Goal: Information Seeking & Learning: Learn about a topic

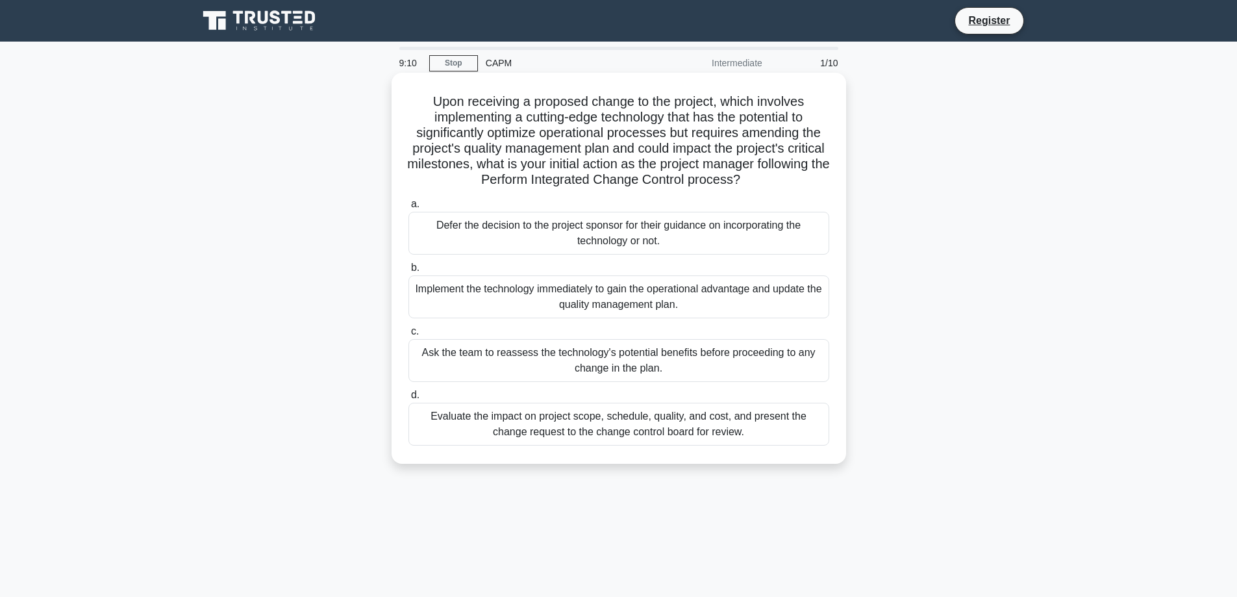
click at [587, 177] on h5 "Upon receiving a proposed change to the project, which involves implementing a …" at bounding box center [618, 141] width 423 height 95
click at [772, 432] on div "Evaluate the impact on project scope, schedule, quality, and cost, and present …" at bounding box center [618, 424] width 421 height 43
click at [408, 399] on input "d. Evaluate the impact on project scope, schedule, quality, and cost, and prese…" at bounding box center [408, 395] width 0 height 8
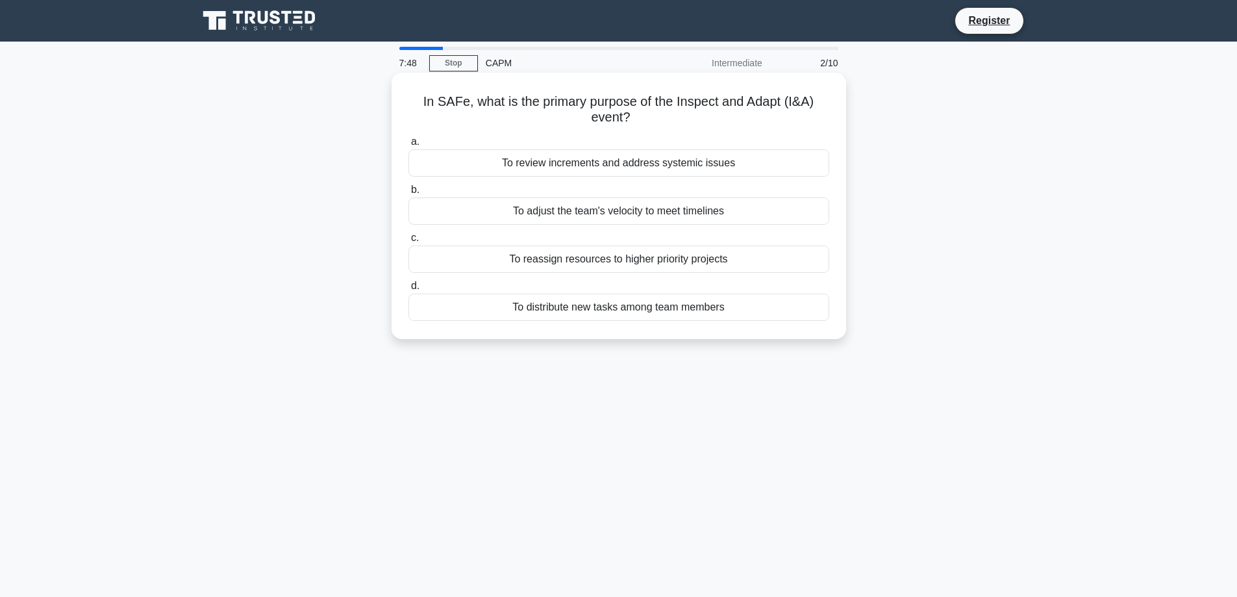
click at [590, 212] on div "To adjust the team's velocity to meet timelines" at bounding box center [618, 210] width 421 height 27
click at [408, 194] on input "b. To adjust the team's velocity to meet timelines" at bounding box center [408, 190] width 0 height 8
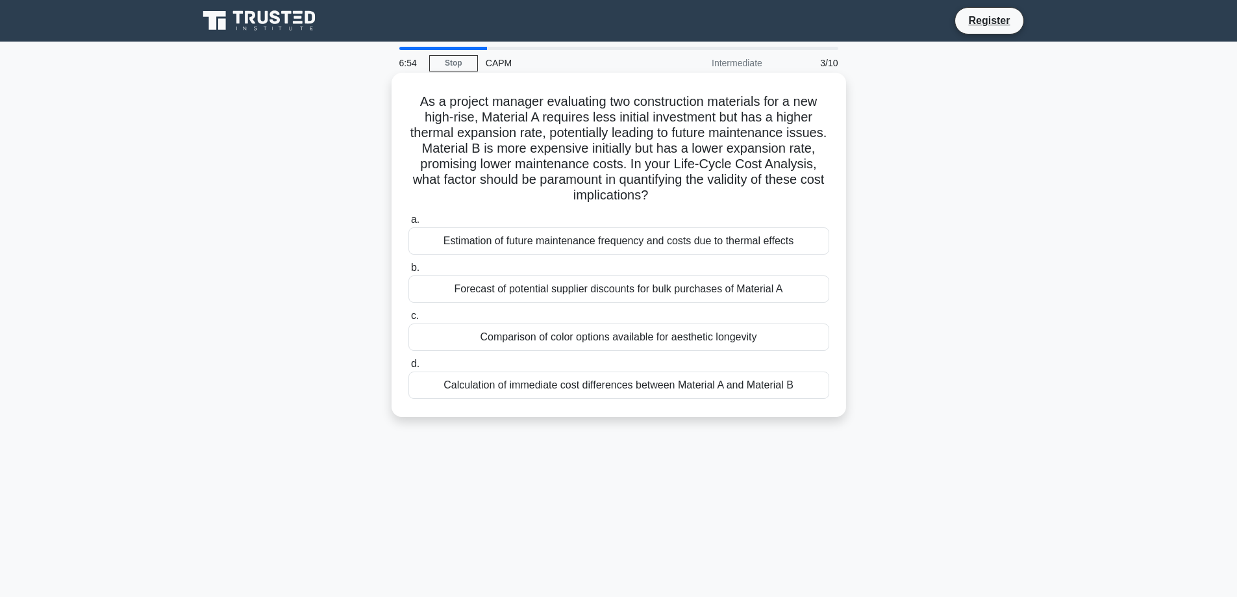
click at [557, 244] on div "Estimation of future maintenance frequency and costs due to thermal effects" at bounding box center [618, 240] width 421 height 27
click at [408, 224] on input "a. Estimation of future maintenance frequency and costs due to thermal effects" at bounding box center [408, 220] width 0 height 8
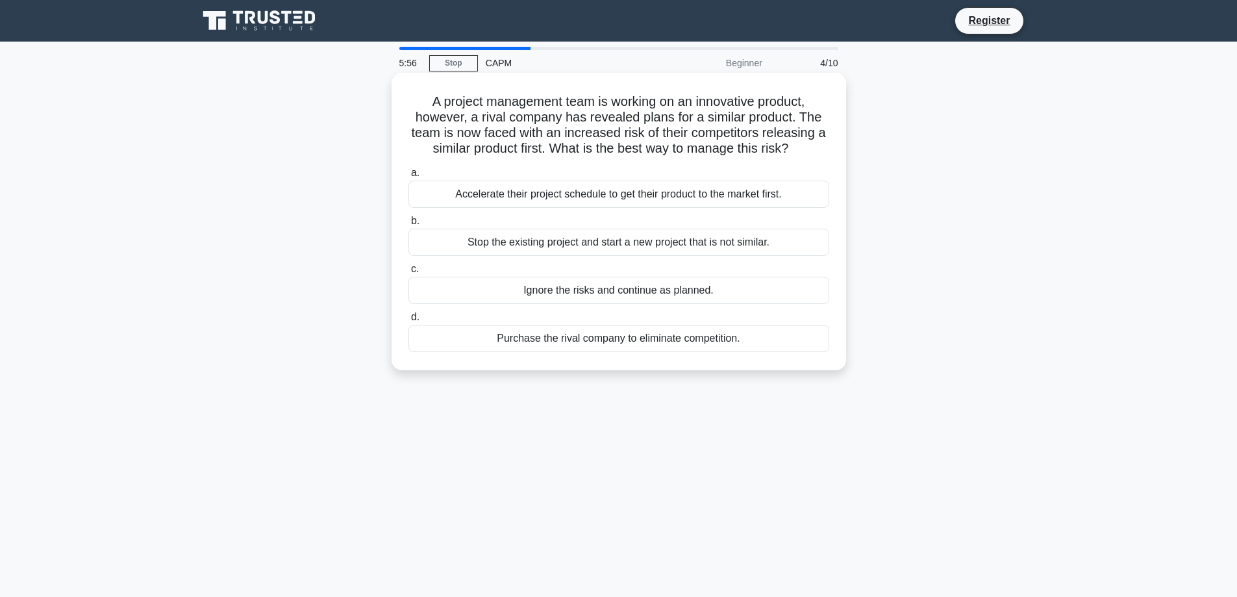
click at [478, 196] on div "Accelerate their project schedule to get their product to the market first." at bounding box center [618, 194] width 421 height 27
click at [408, 177] on input "a. Accelerate their project schedule to get their product to the market first." at bounding box center [408, 173] width 0 height 8
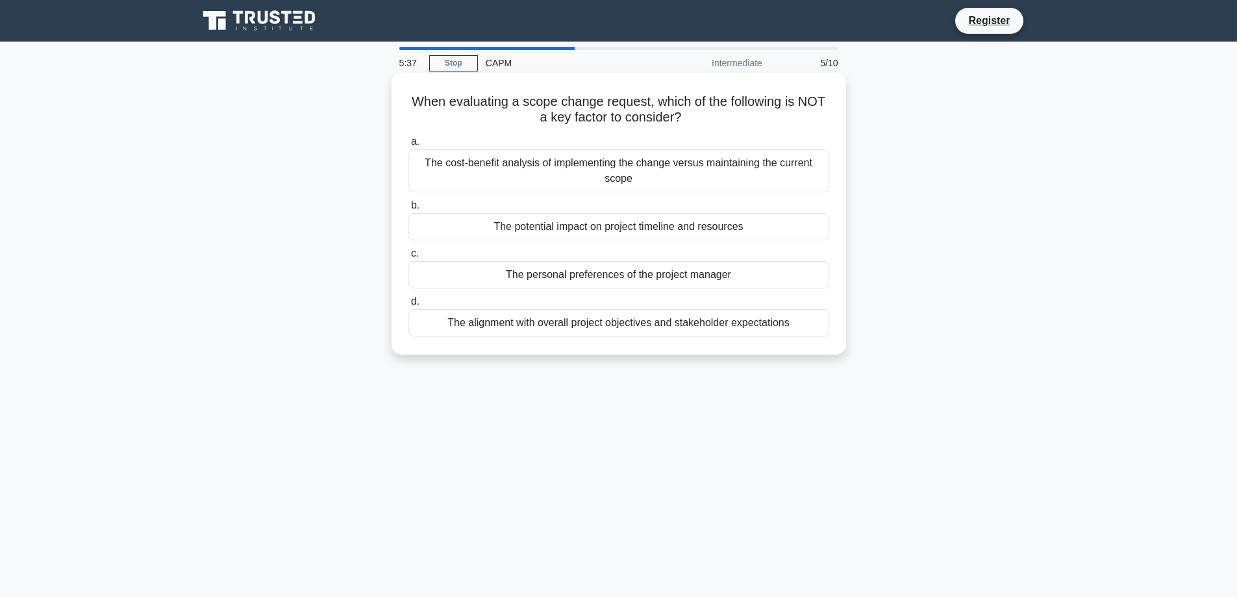
click at [556, 277] on div "The personal preferences of the project manager" at bounding box center [618, 274] width 421 height 27
click at [408, 258] on input "c. The personal preferences of the project manager" at bounding box center [408, 253] width 0 height 8
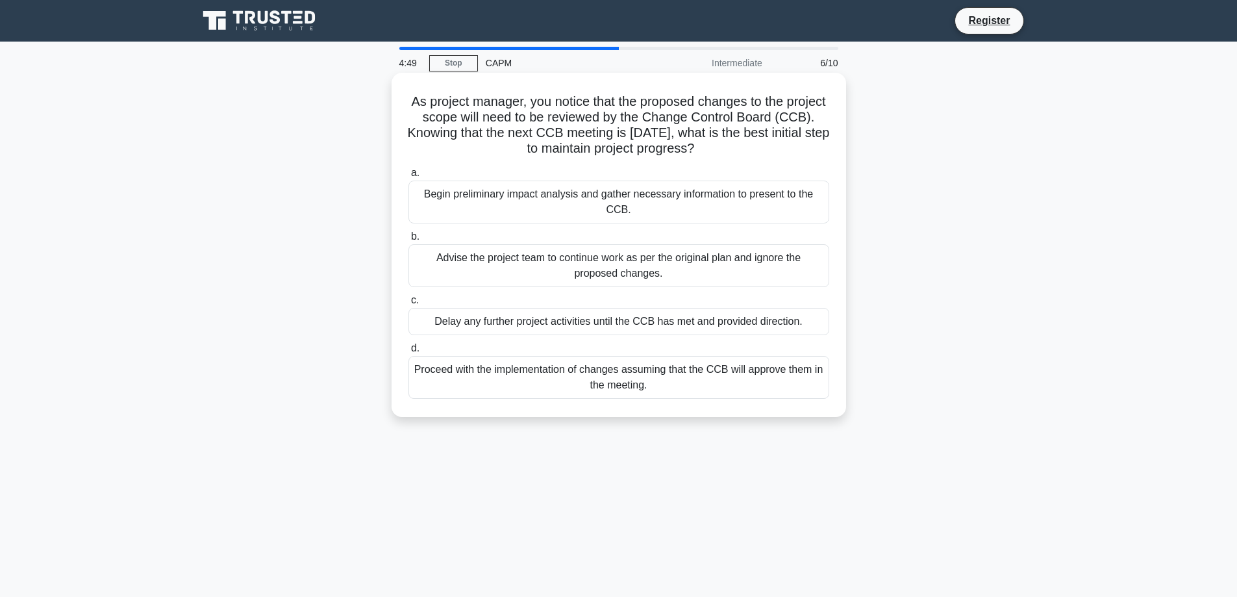
click at [664, 204] on div "Begin preliminary impact analysis and gather necessary information to present t…" at bounding box center [618, 202] width 421 height 43
click at [408, 177] on input "a. Begin preliminary impact analysis and gather necessary information to presen…" at bounding box center [408, 173] width 0 height 8
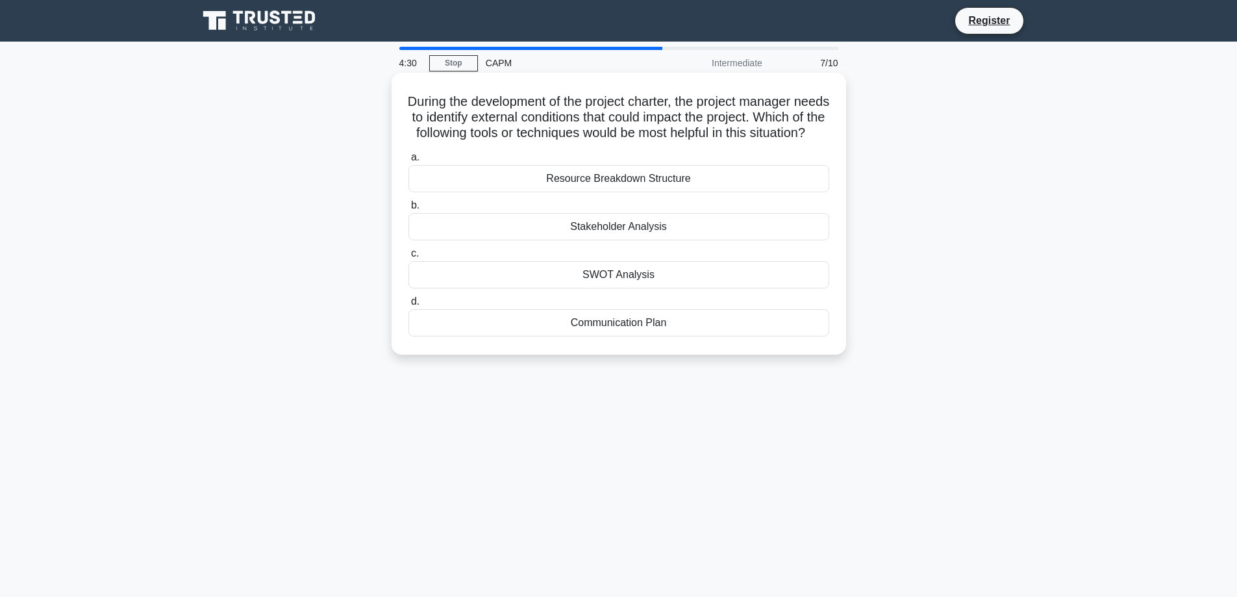
click at [588, 288] on div "SWOT Analysis" at bounding box center [618, 274] width 421 height 27
click at [408, 258] on input "c. SWOT Analysis" at bounding box center [408, 253] width 0 height 8
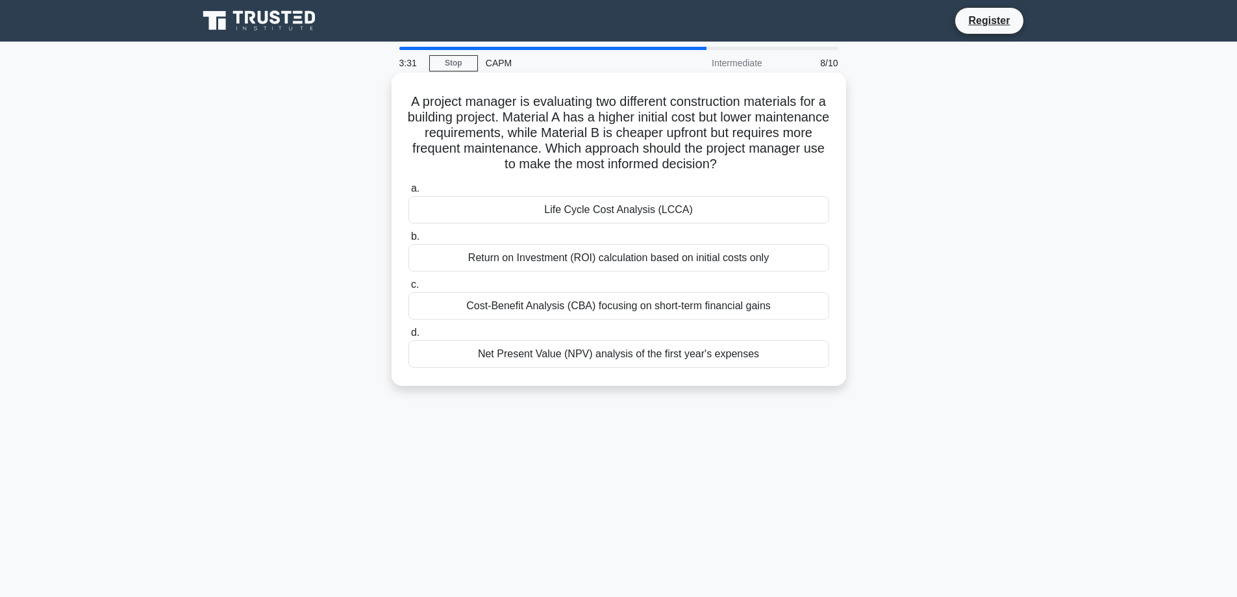
click at [512, 356] on div "Net Present Value (NPV) analysis of the first year's expenses" at bounding box center [618, 353] width 421 height 27
click at [408, 337] on input "d. Net Present Value (NPV) analysis of the first year's expenses" at bounding box center [408, 333] width 0 height 8
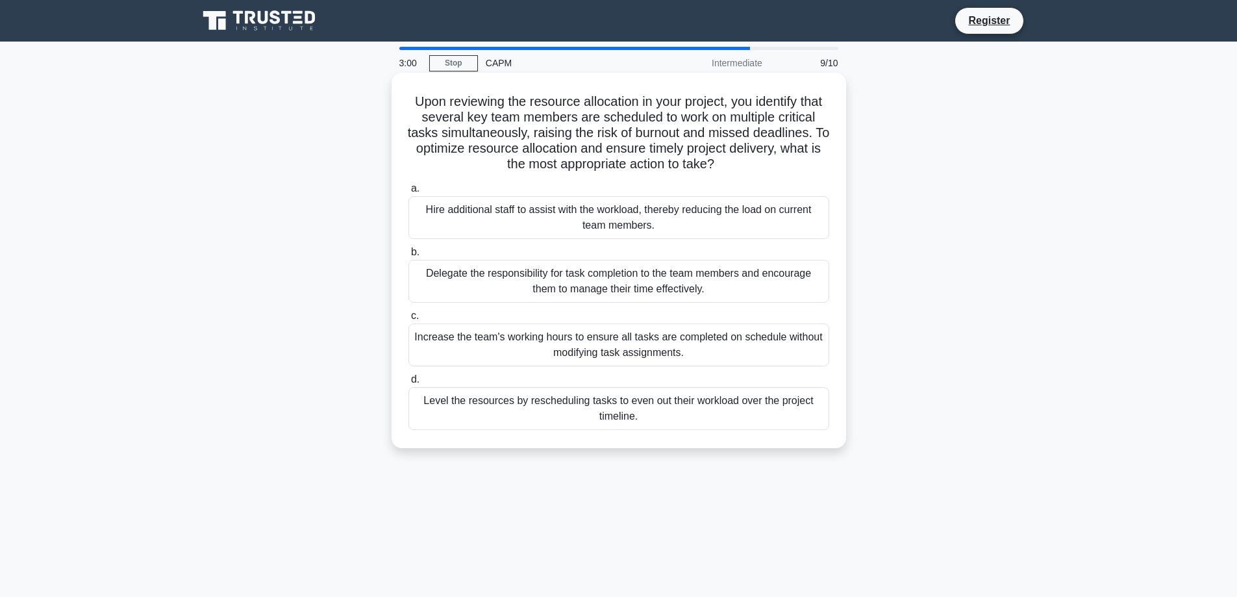
click at [574, 414] on div "Level the resources by rescheduling tasks to even out their workload over the p…" at bounding box center [618, 408] width 421 height 43
click at [408, 384] on input "d. Level the resources by rescheduling tasks to even out their workload over th…" at bounding box center [408, 379] width 0 height 8
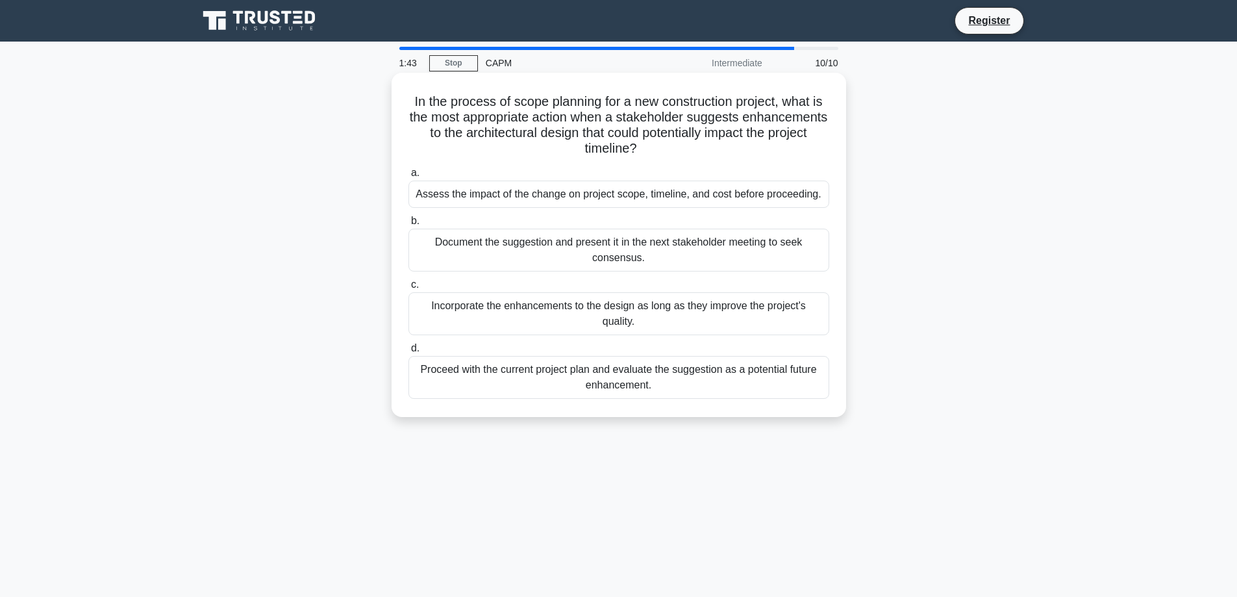
click at [499, 247] on div "Document the suggestion and present it in the next stakeholder meeting to seek …" at bounding box center [618, 250] width 421 height 43
click at [408, 225] on input "b. Document the suggestion and present it in the next stakeholder meeting to se…" at bounding box center [408, 221] width 0 height 8
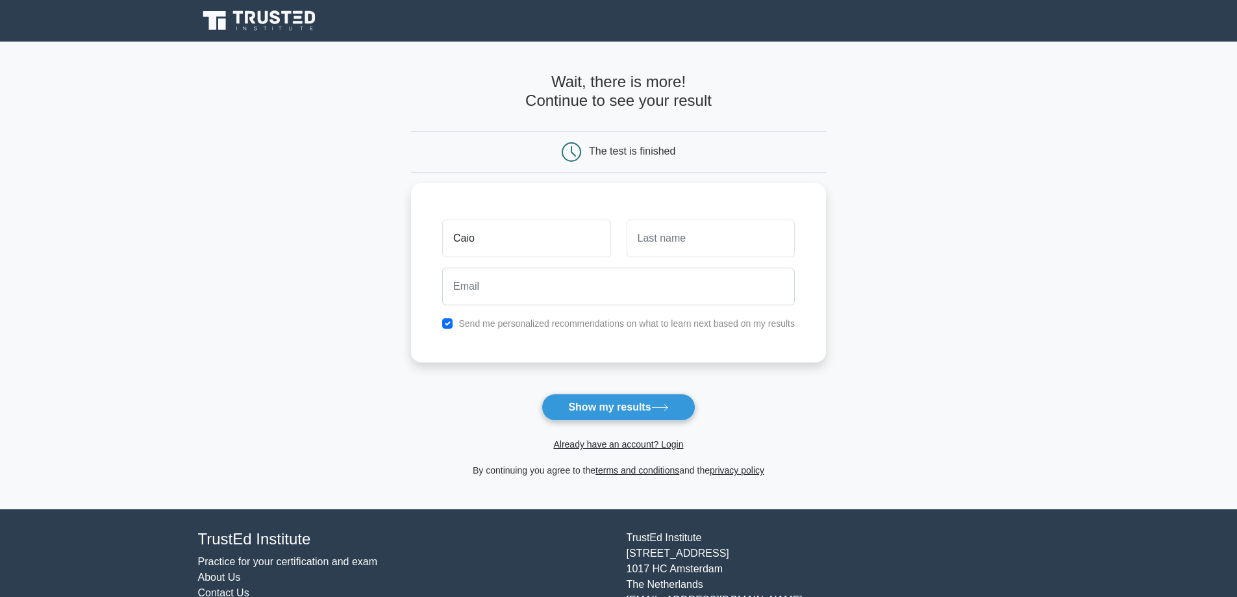
type input "Caio"
type input "Gusmao"
click at [600, 292] on input "email" at bounding box center [618, 283] width 353 height 38
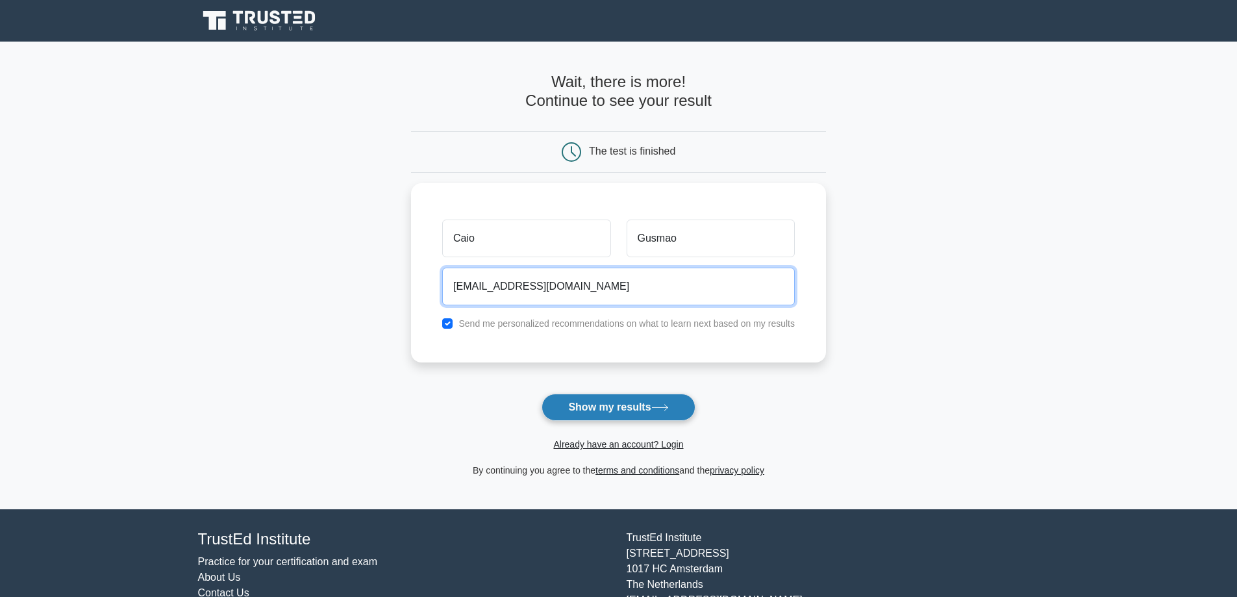
type input "[EMAIL_ADDRESS][DOMAIN_NAME]"
click at [610, 407] on button "Show my results" at bounding box center [618, 407] width 153 height 27
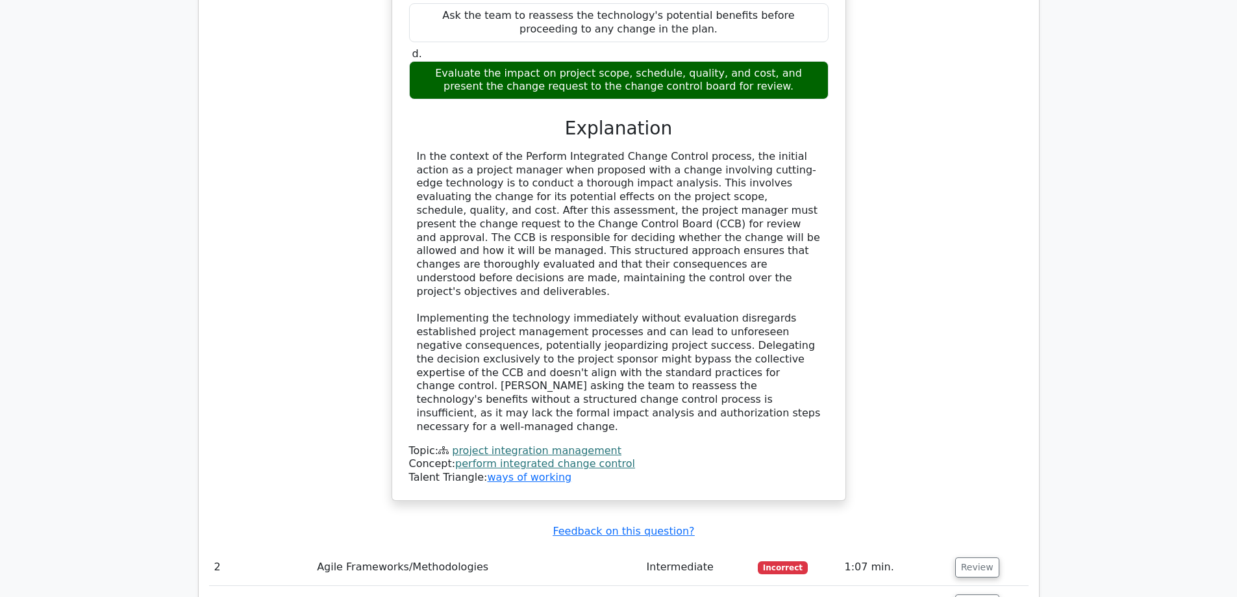
scroll to position [1689, 0]
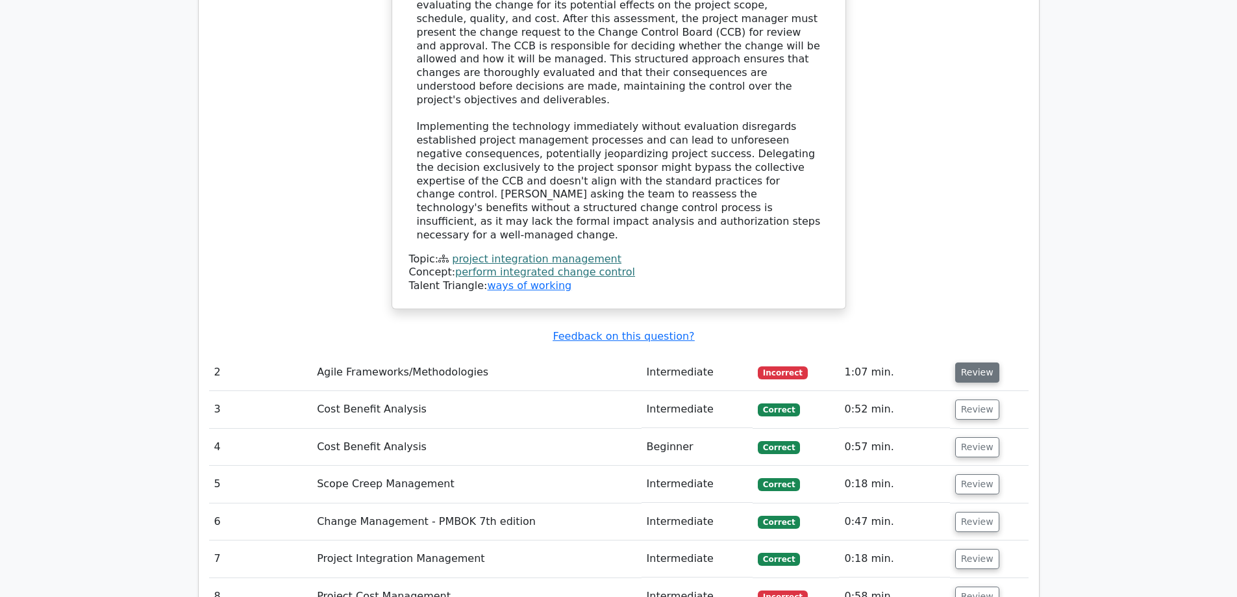
click at [964, 362] on button "Review" at bounding box center [977, 372] width 44 height 20
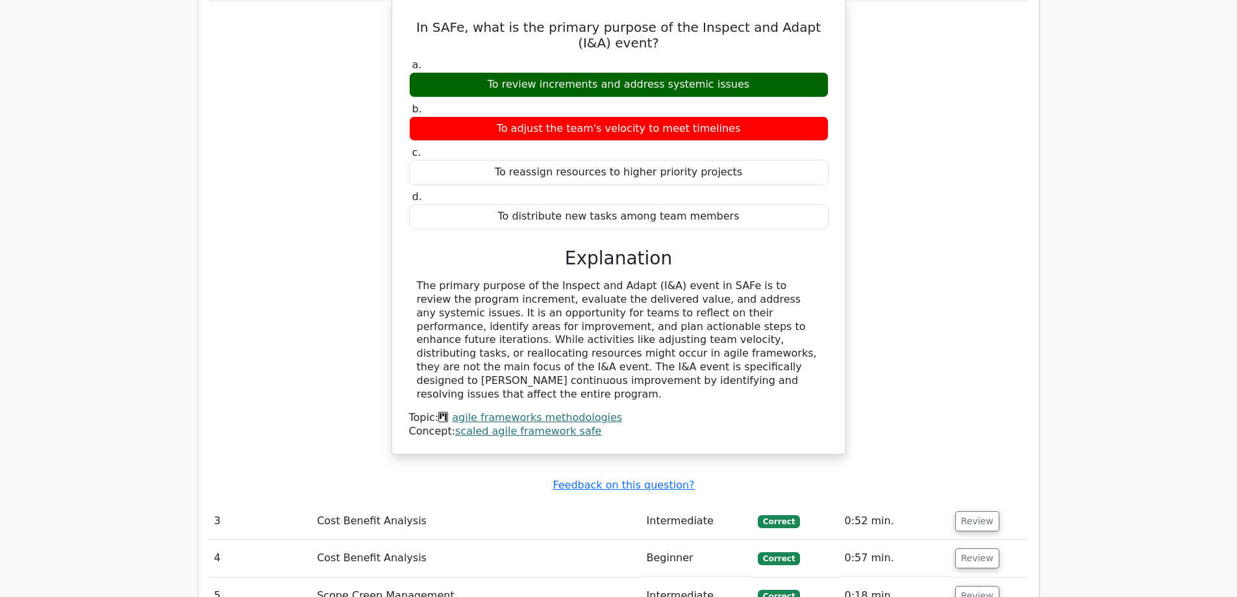
scroll to position [2208, 0]
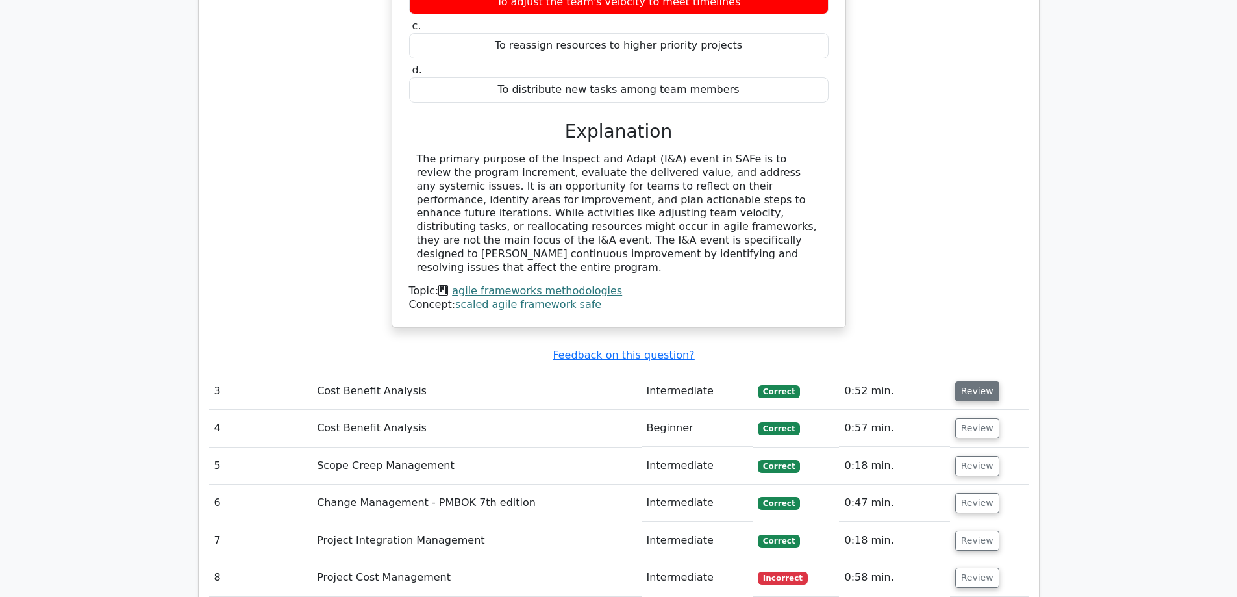
click at [962, 381] on button "Review" at bounding box center [977, 391] width 44 height 20
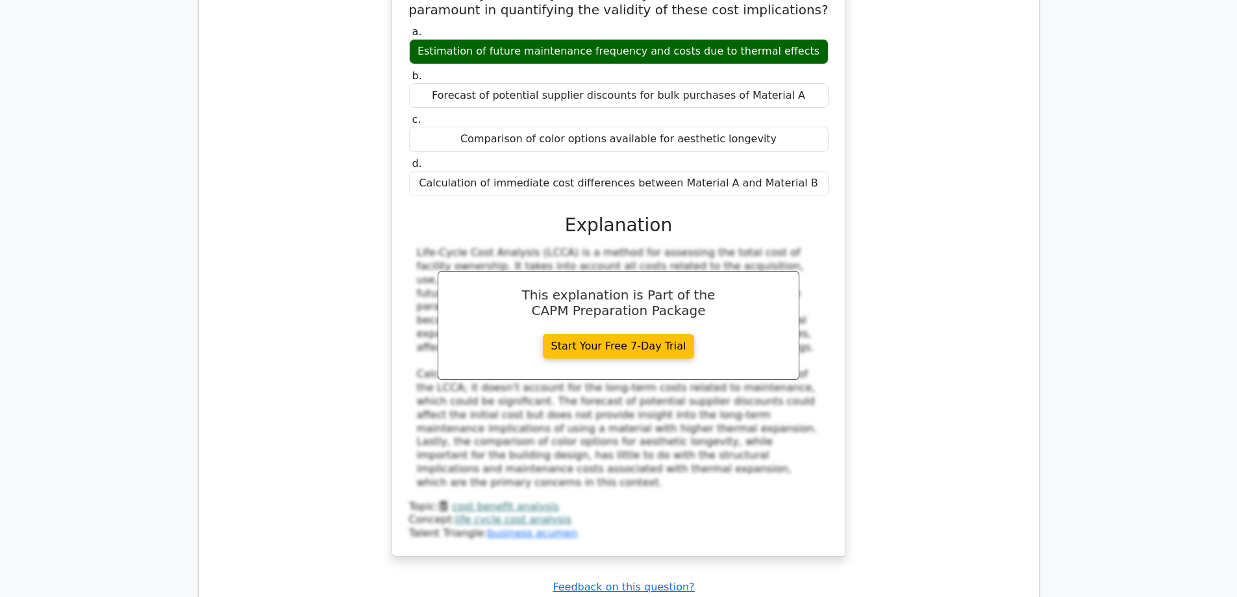
scroll to position [3052, 0]
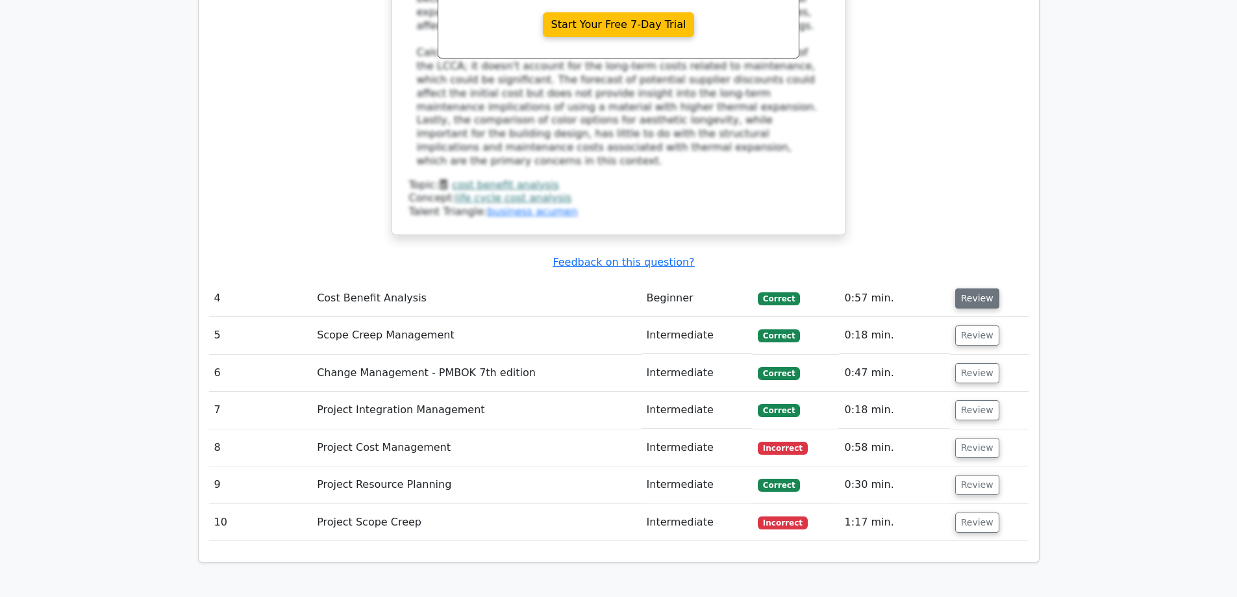
click at [968, 288] on button "Review" at bounding box center [977, 298] width 44 height 20
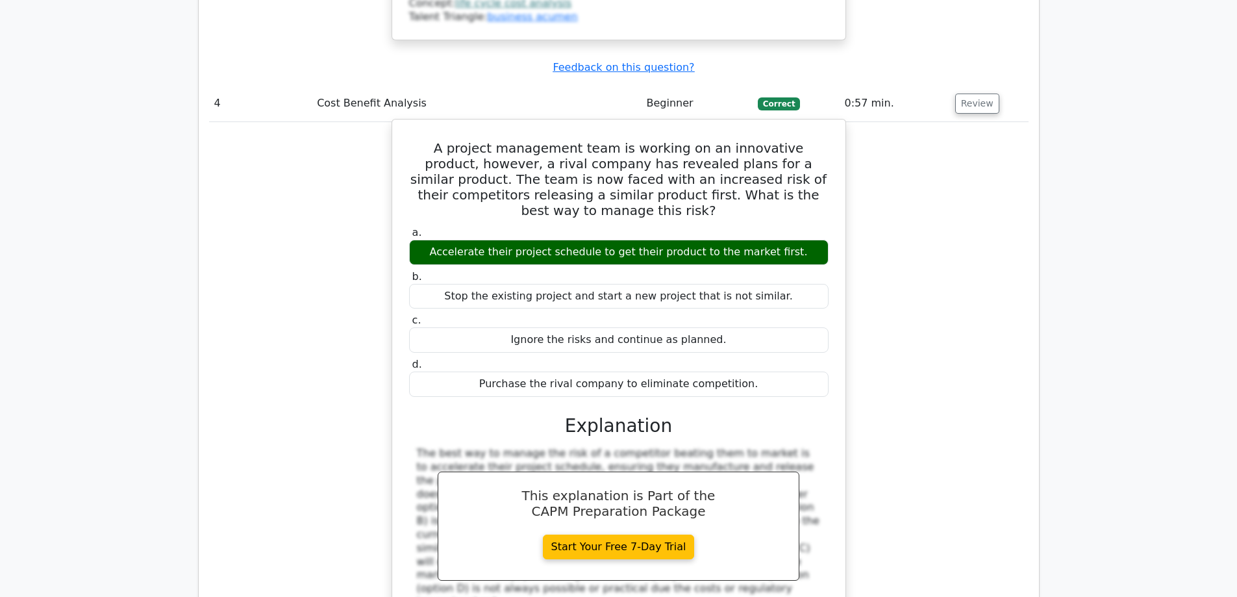
scroll to position [3572, 0]
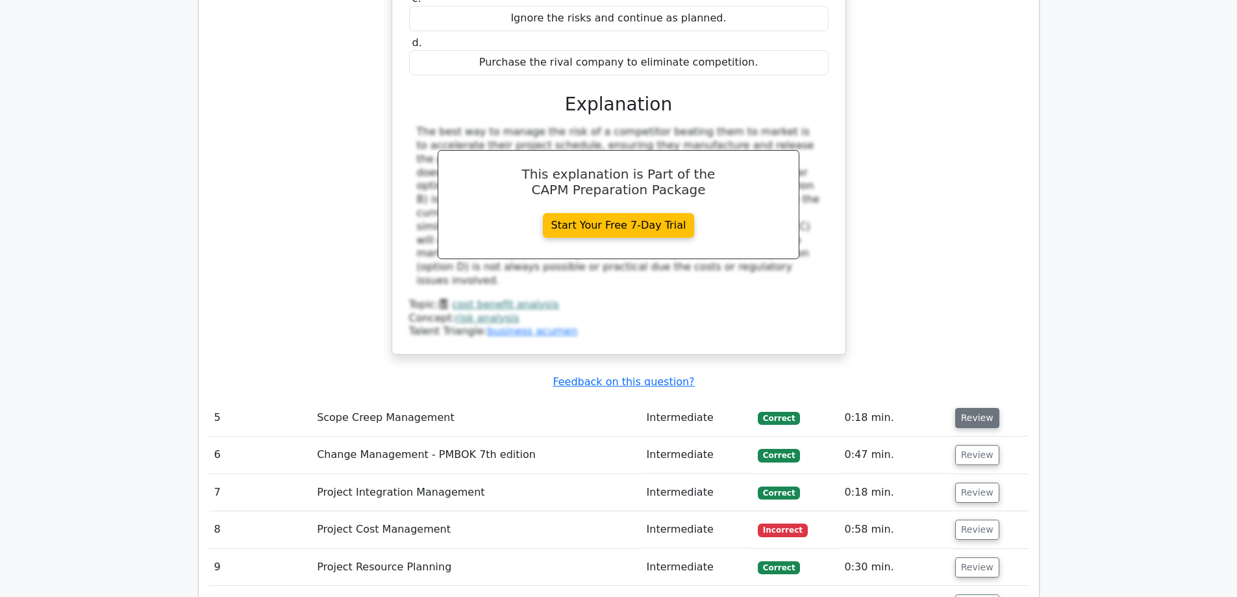
click at [975, 408] on button "Review" at bounding box center [977, 418] width 44 height 20
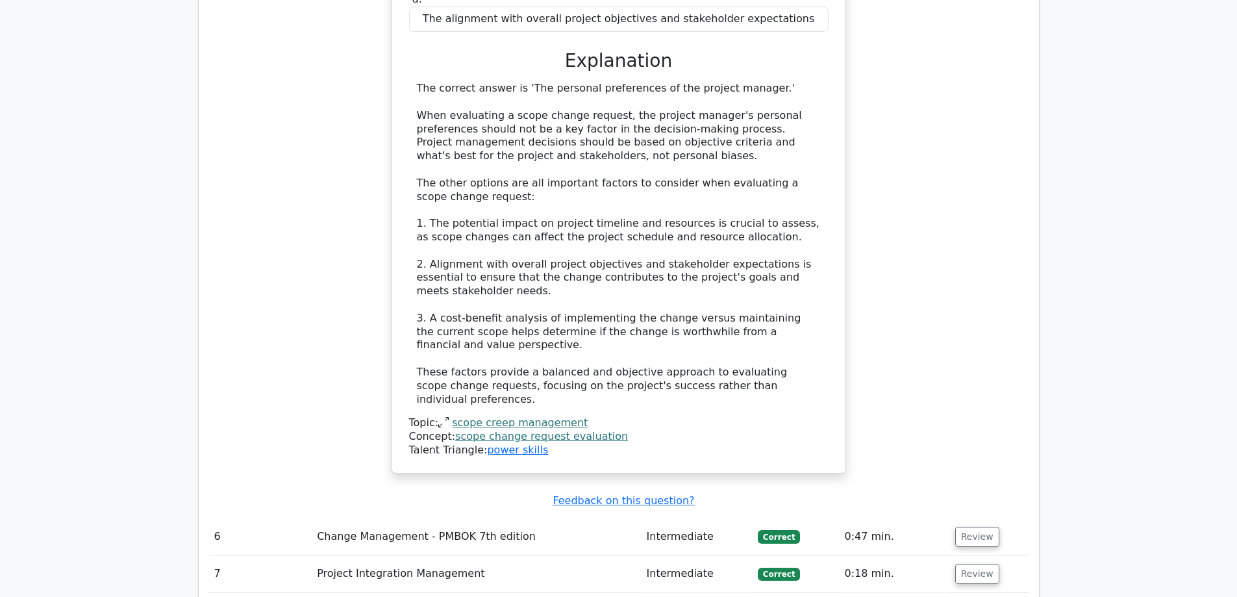
scroll to position [4286, 0]
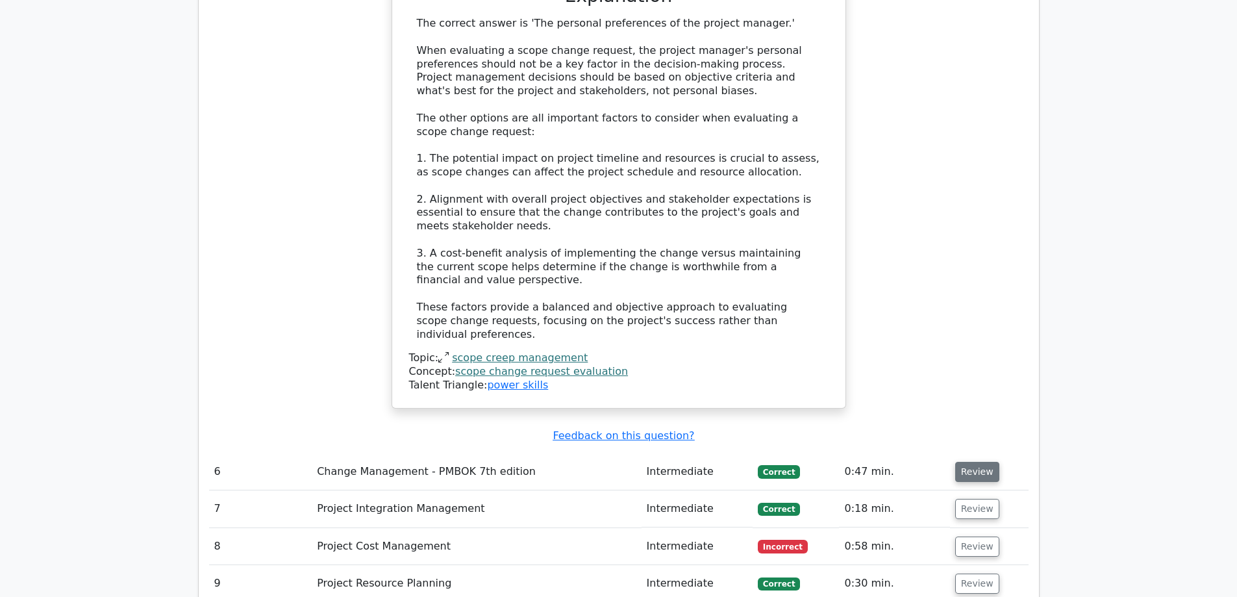
click at [976, 462] on button "Review" at bounding box center [977, 472] width 44 height 20
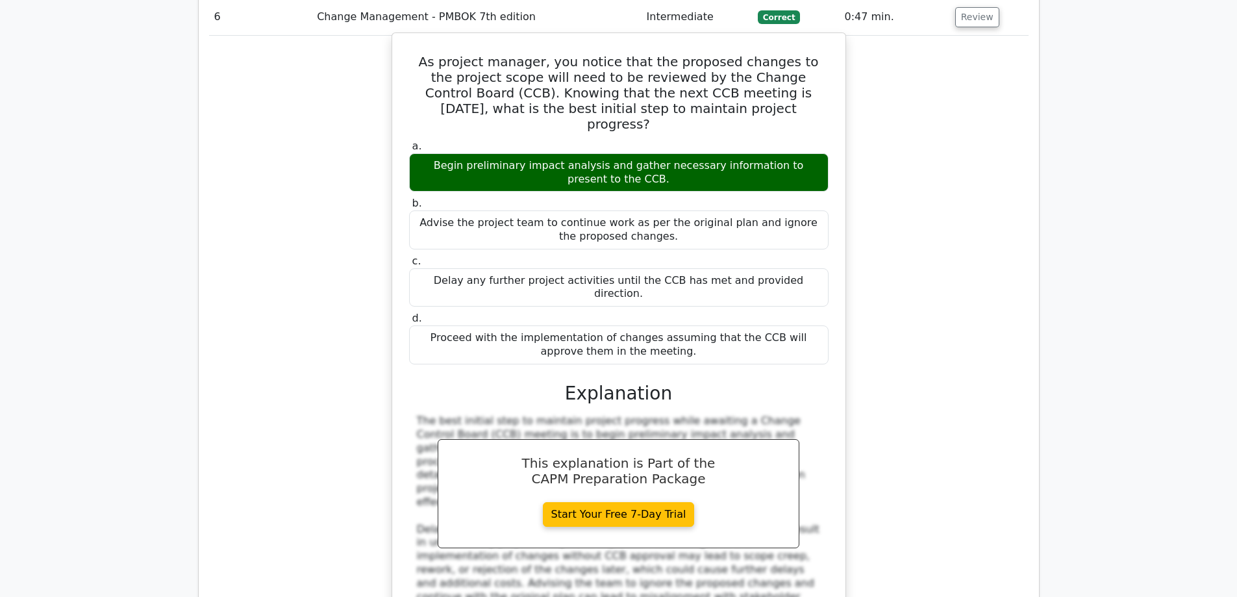
scroll to position [4936, 0]
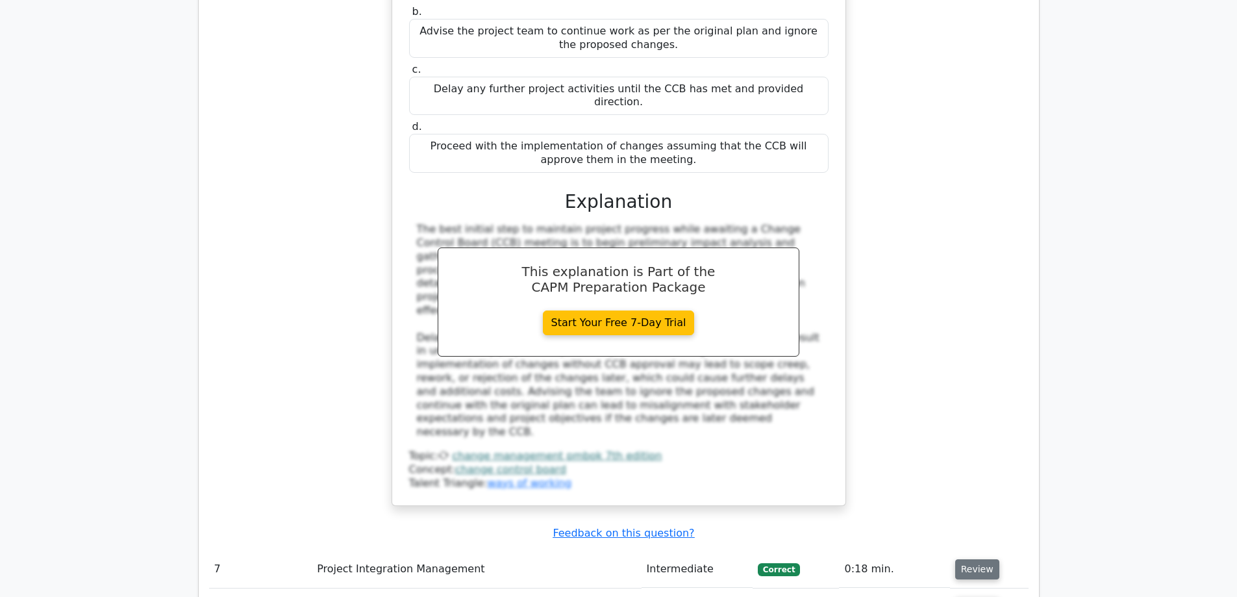
click at [968, 559] on button "Review" at bounding box center [977, 569] width 44 height 20
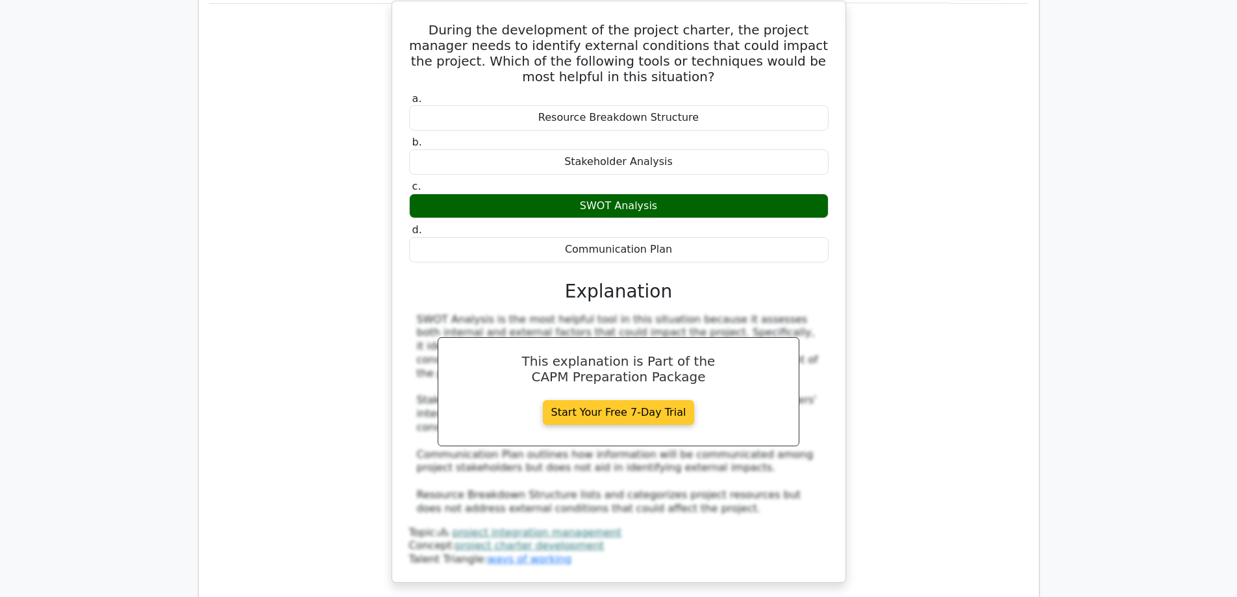
scroll to position [5650, 0]
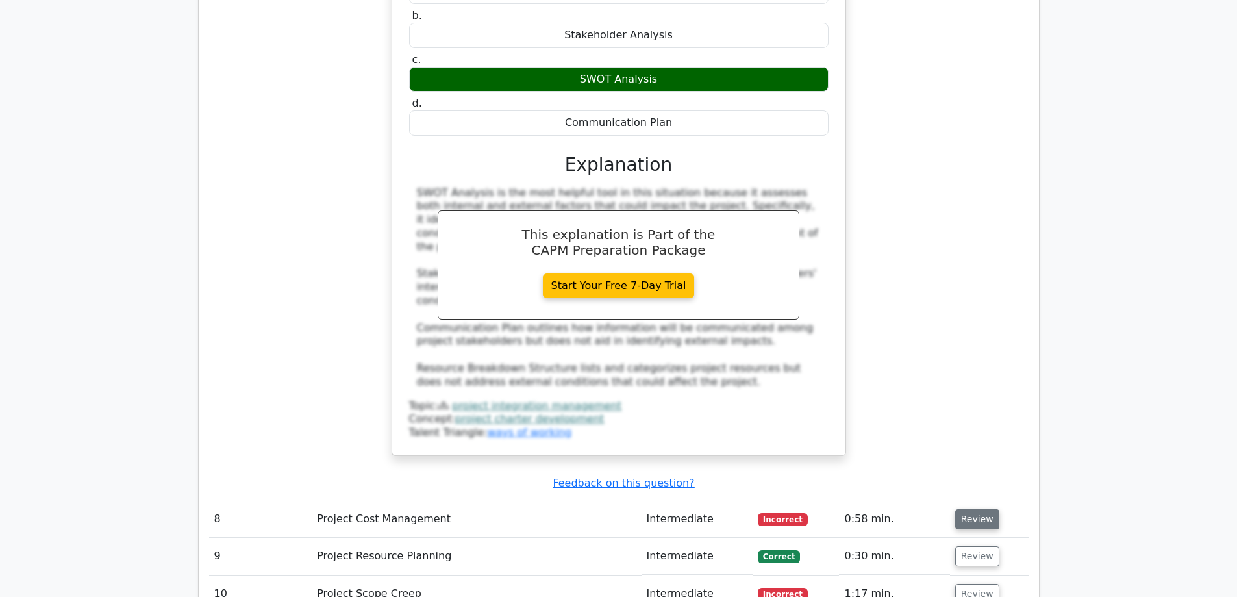
click at [968, 509] on button "Review" at bounding box center [977, 519] width 44 height 20
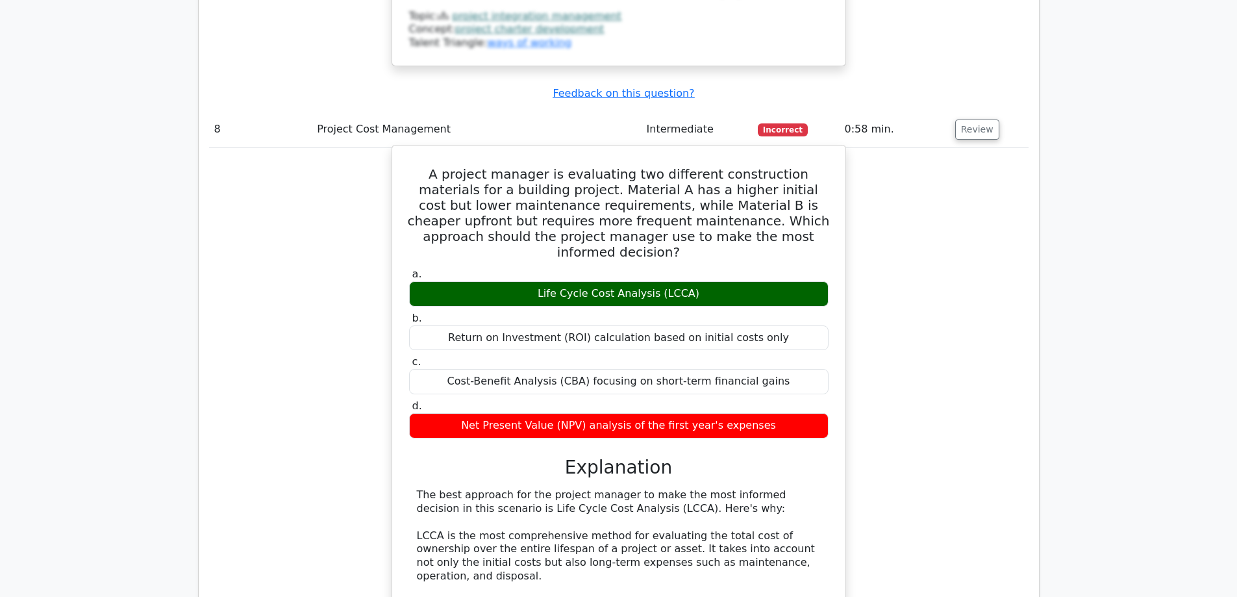
scroll to position [6105, 0]
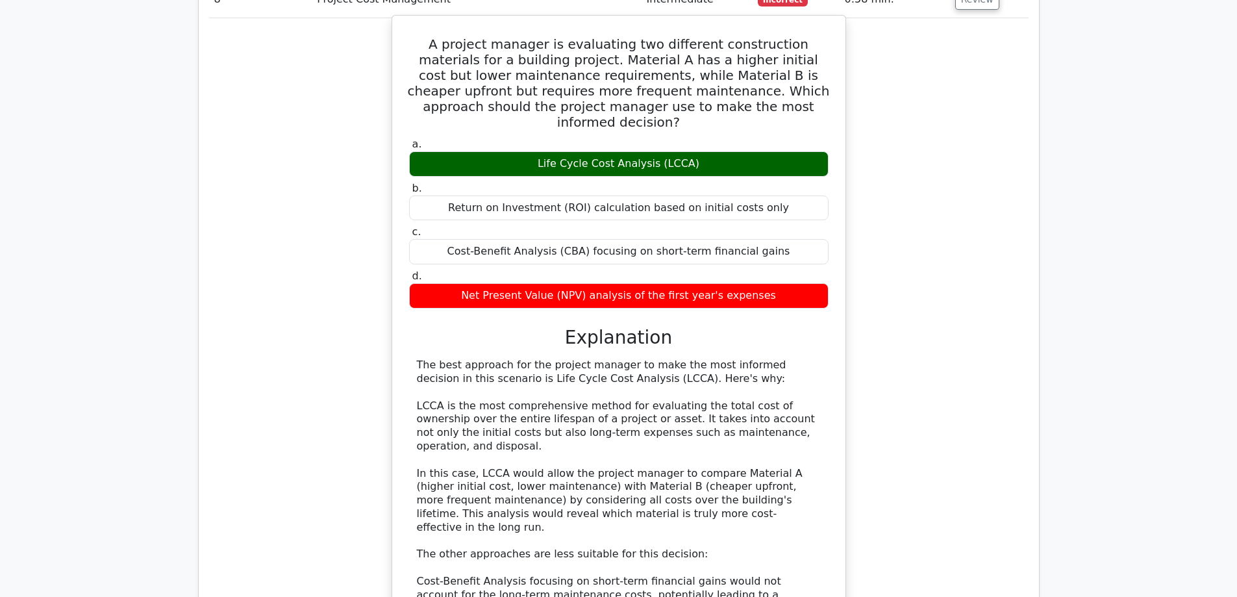
click at [555, 358] on div "The best approach for the project manager to make the most informed decision in…" at bounding box center [619, 567] width 404 height 419
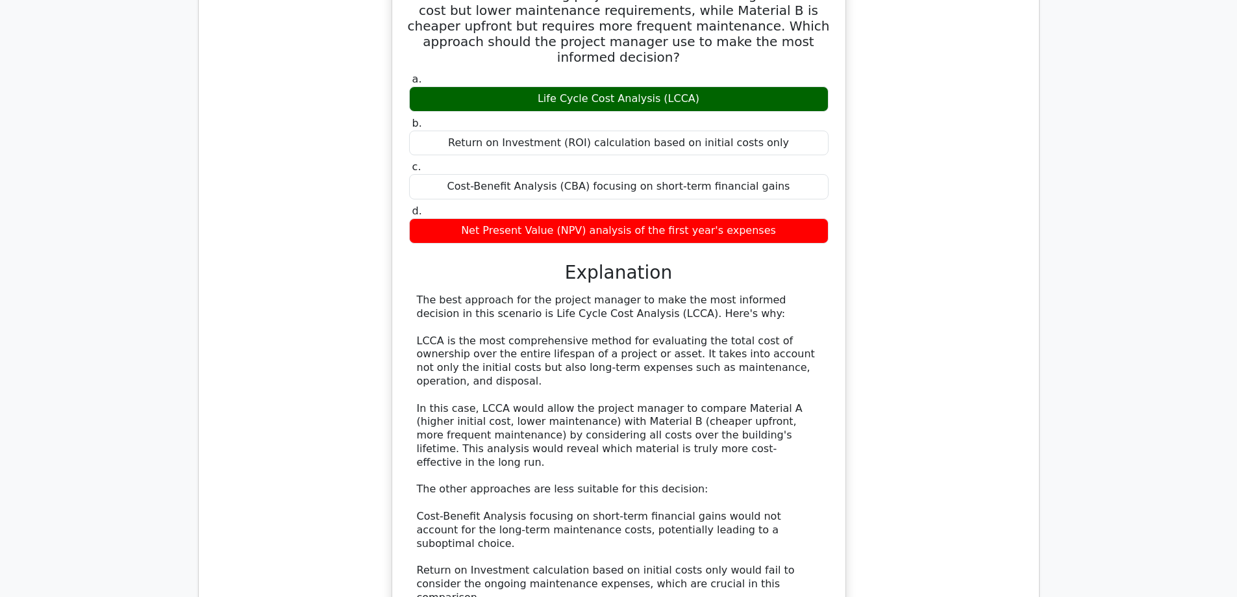
scroll to position [6365, 0]
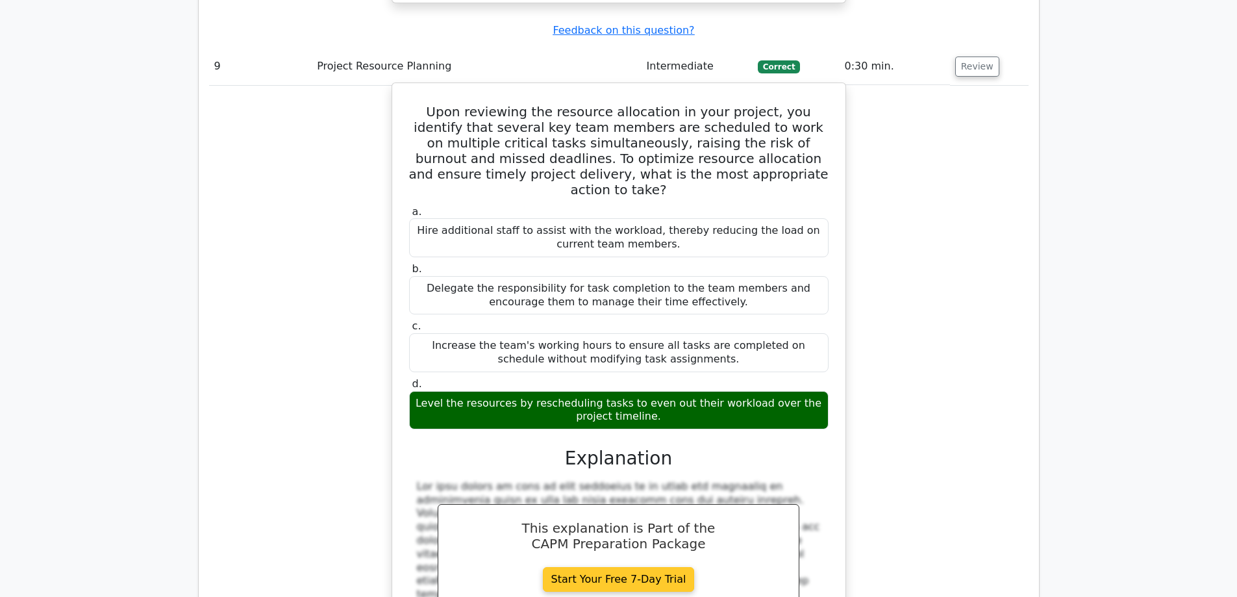
scroll to position [7274, 0]
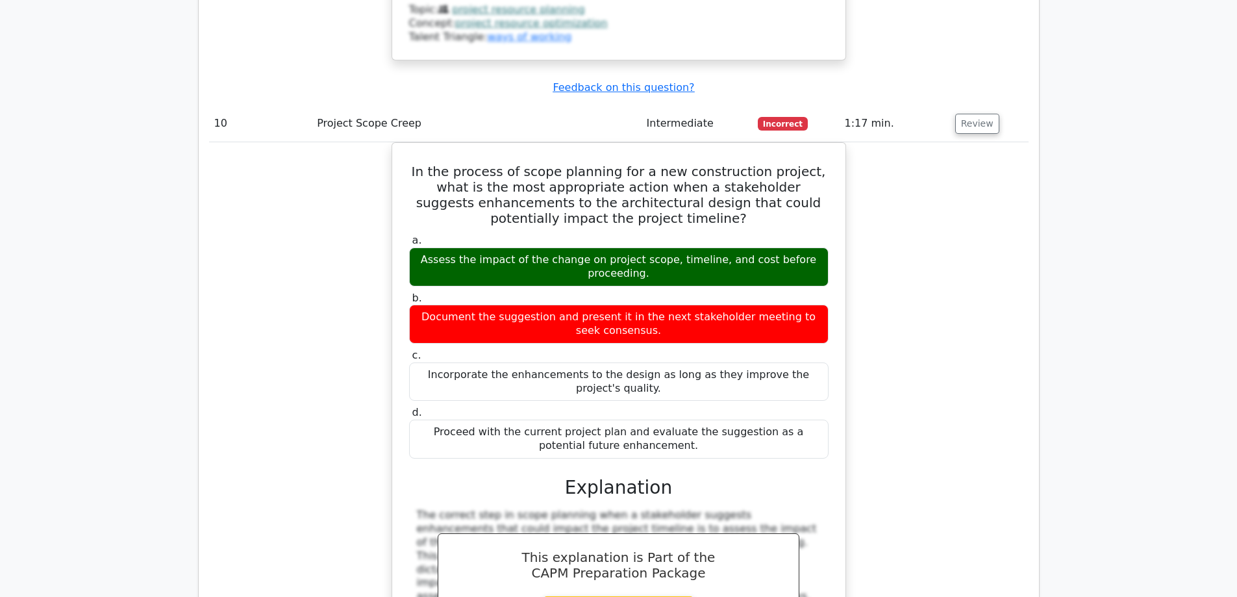
scroll to position [8234, 0]
